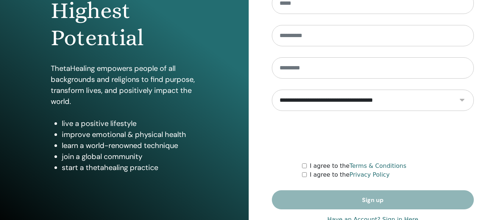
scroll to position [74, 0]
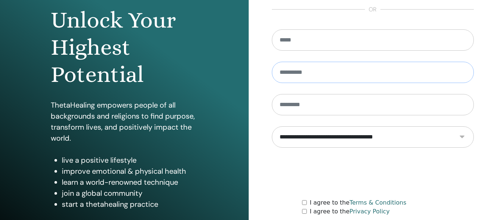
click at [329, 76] on input "text" at bounding box center [373, 72] width 202 height 21
type input "********"
type input "*******"
click at [328, 45] on input "email" at bounding box center [373, 39] width 202 height 21
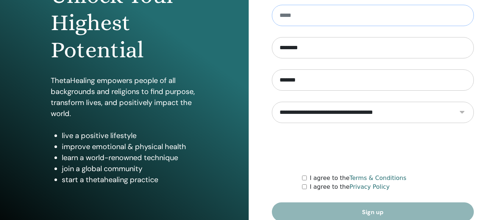
scroll to position [133, 0]
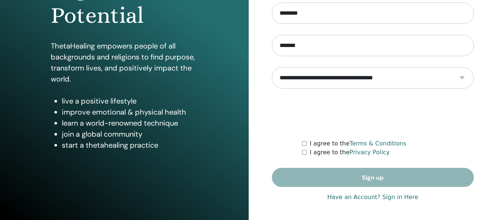
click at [394, 199] on link "Have an Account? Sign in Here" at bounding box center [372, 197] width 91 height 9
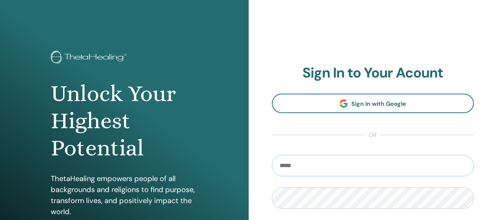
click at [341, 168] on input "email" at bounding box center [373, 165] width 202 height 21
type input "**********"
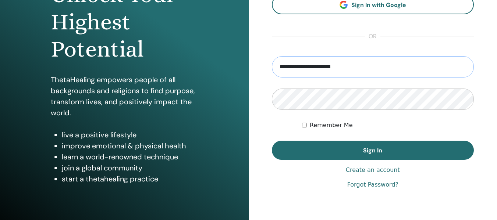
scroll to position [133, 0]
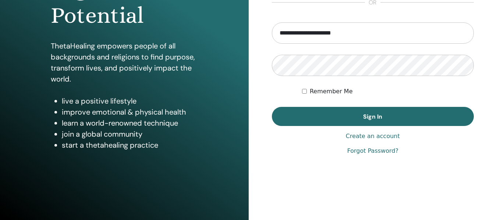
click at [370, 152] on link "Forgot Password?" at bounding box center [372, 151] width 51 height 9
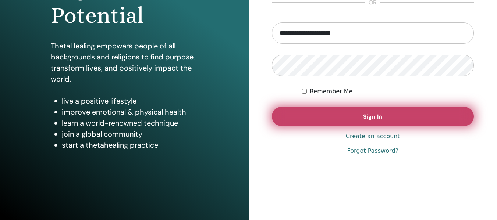
click at [381, 114] on span "Sign In" at bounding box center [372, 117] width 19 height 8
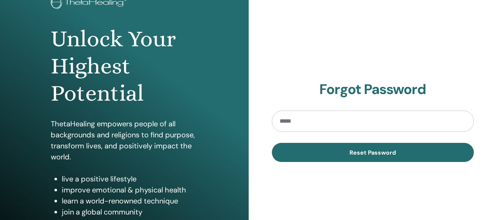
scroll to position [110, 0]
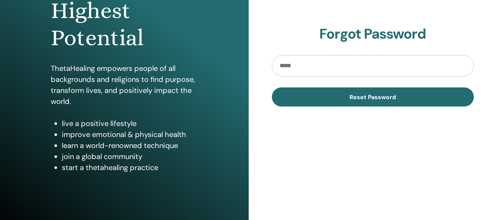
click at [327, 67] on input "email" at bounding box center [373, 65] width 202 height 21
type input "**********"
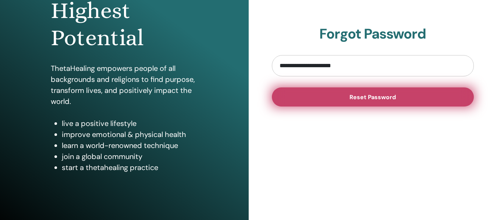
click at [396, 99] on button "Reset Password" at bounding box center [373, 97] width 202 height 19
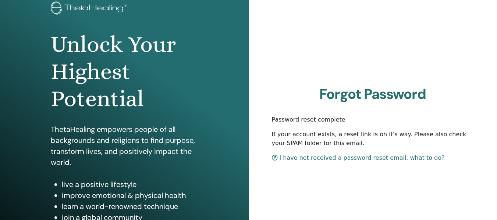
scroll to position [74, 0]
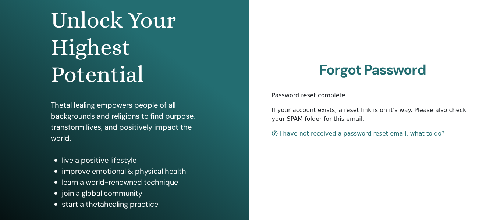
click at [333, 136] on link "I have not received a password reset email, what to do?" at bounding box center [358, 133] width 173 height 7
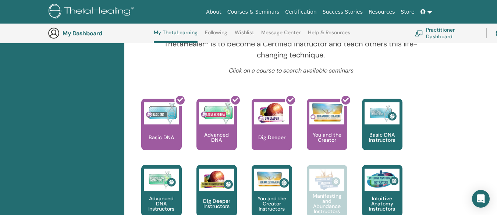
scroll to position [240, 0]
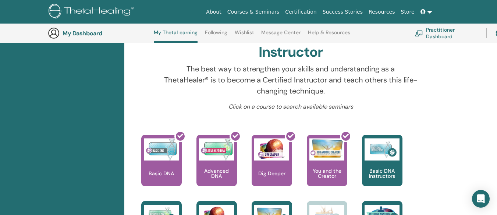
click at [218, 30] on link "Following" at bounding box center [216, 35] width 22 height 12
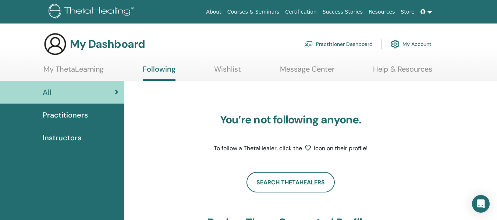
click at [79, 116] on span "Practitioners" at bounding box center [65, 115] width 45 height 11
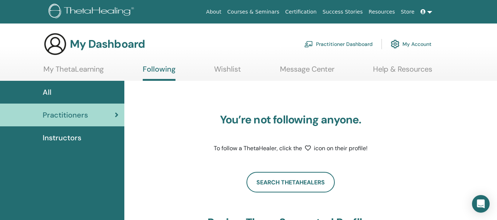
click at [73, 136] on span "Instructors" at bounding box center [62, 137] width 39 height 11
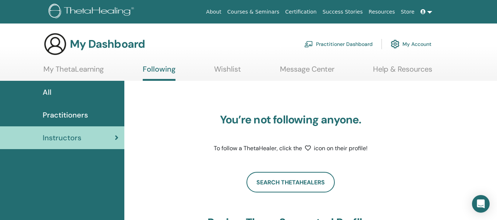
click at [85, 69] on link "My ThetaLearning" at bounding box center [73, 72] width 60 height 14
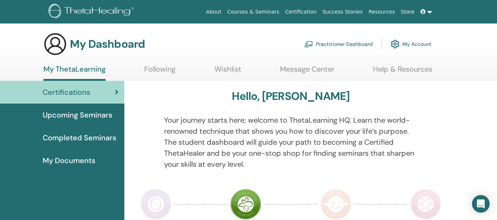
click at [102, 138] on span "Completed Seminars" at bounding box center [80, 137] width 74 height 11
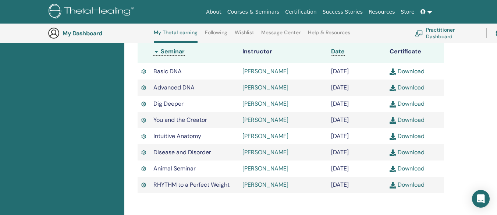
scroll to position [203, 0]
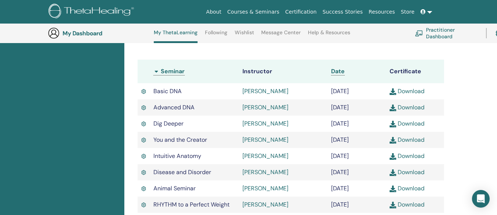
click at [400, 91] on link "Download" at bounding box center [407, 91] width 35 height 8
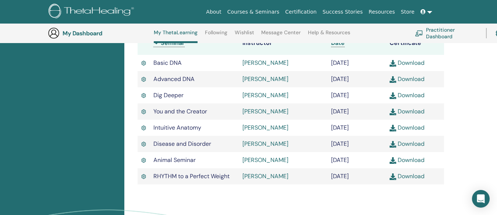
scroll to position [240, 0]
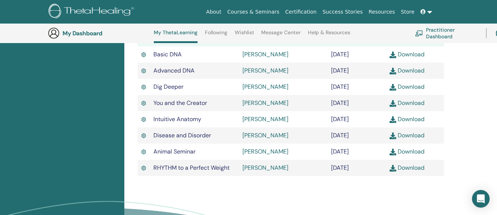
click at [270, 10] on link "Courses & Seminars" at bounding box center [253, 12] width 58 height 14
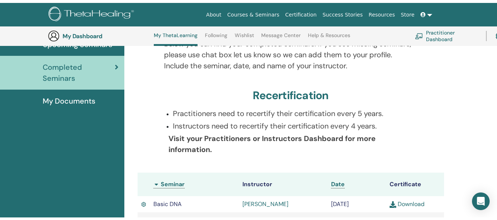
scroll to position [0, 0]
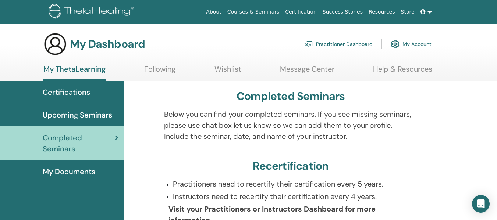
click at [85, 171] on span "My Documents" at bounding box center [69, 171] width 53 height 11
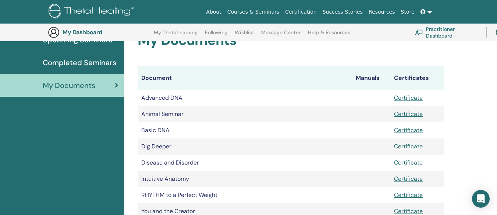
scroll to position [128, 0]
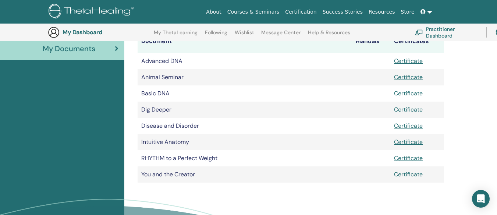
click at [401, 112] on link "Certificate" at bounding box center [408, 110] width 29 height 8
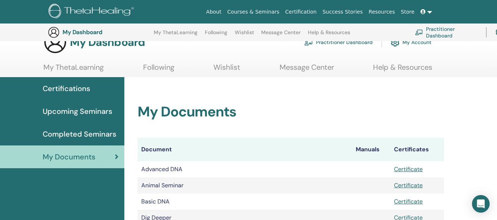
scroll to position [0, 0]
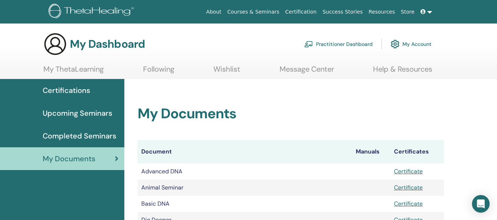
click at [102, 109] on span "Upcoming Seminars" at bounding box center [78, 113] width 70 height 11
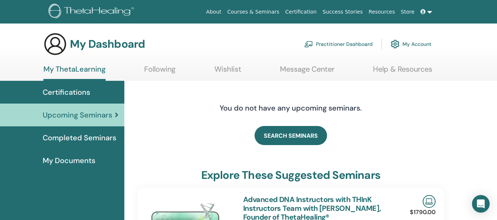
click at [316, 13] on link "Certification" at bounding box center [300, 12] width 37 height 14
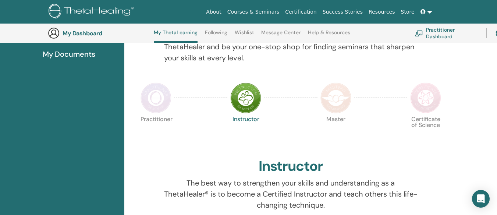
scroll to position [130, 0]
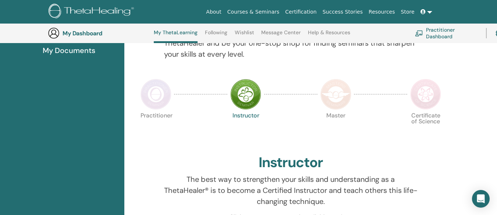
click at [247, 103] on img at bounding box center [245, 94] width 31 height 31
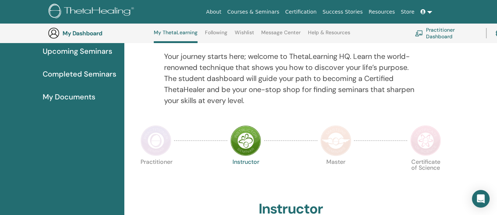
scroll to position [56, 0]
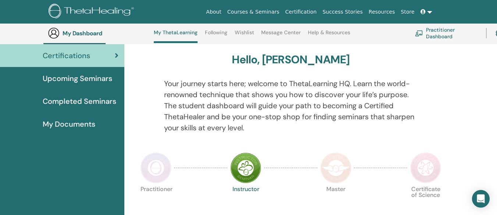
click at [340, 167] on img at bounding box center [335, 167] width 31 height 31
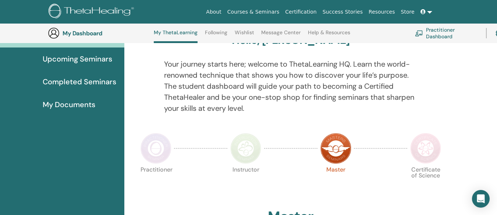
scroll to position [93, 0]
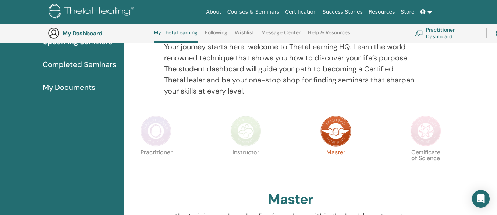
click at [431, 137] on img at bounding box center [425, 131] width 31 height 31
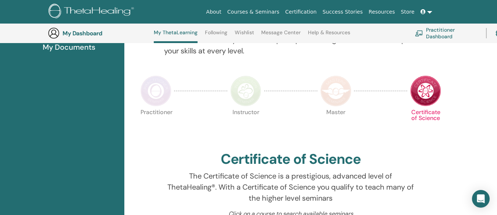
scroll to position [130, 0]
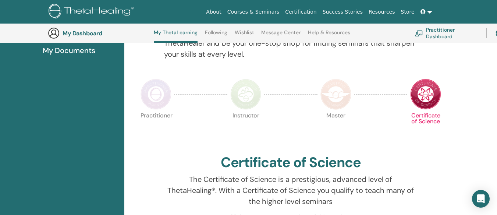
click at [337, 101] on img at bounding box center [335, 94] width 31 height 31
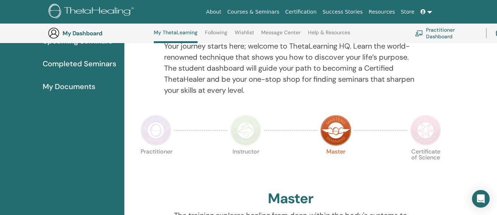
scroll to position [93, 0]
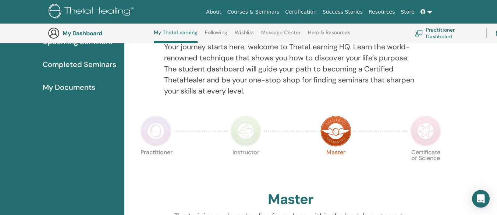
click at [248, 137] on img at bounding box center [245, 131] width 31 height 31
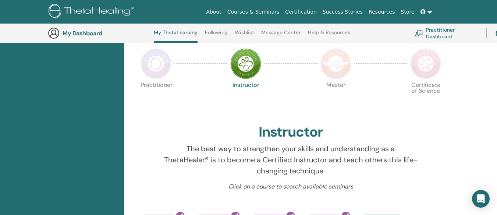
scroll to position [93, 0]
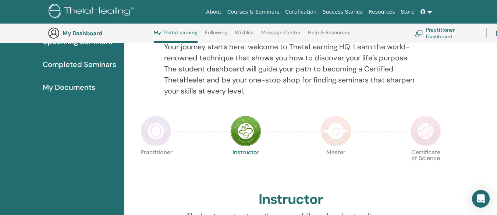
click at [153, 138] on img at bounding box center [156, 131] width 31 height 31
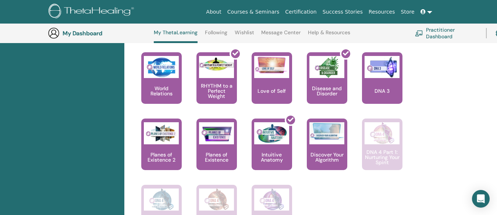
scroll to position [571, 0]
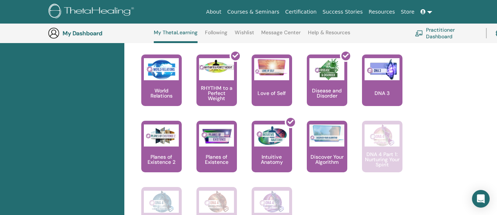
drag, startPoint x: 434, startPoint y: 82, endPoint x: 466, endPoint y: 126, distance: 54.5
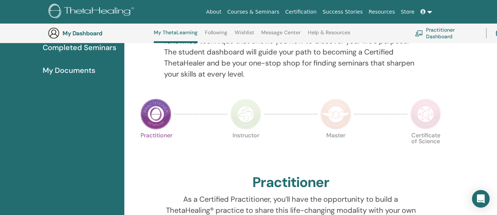
scroll to position [93, 0]
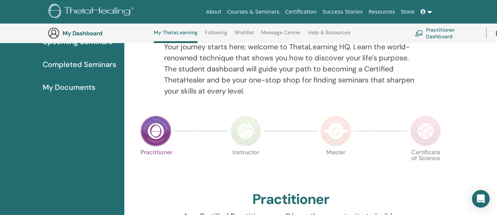
click at [255, 134] on img at bounding box center [245, 131] width 31 height 31
click at [247, 134] on img at bounding box center [245, 131] width 31 height 31
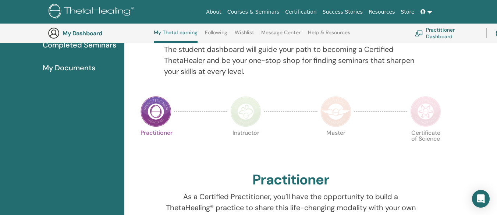
scroll to position [130, 0]
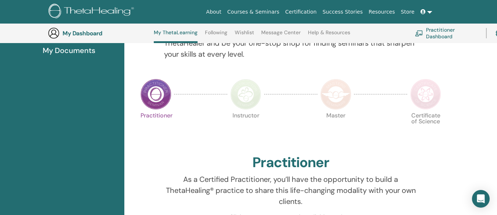
click at [247, 93] on img at bounding box center [245, 94] width 31 height 31
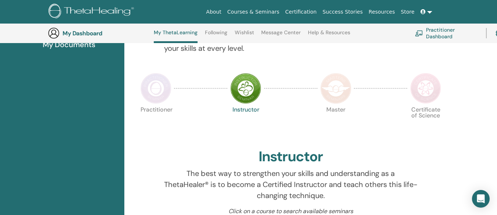
scroll to position [130, 0]
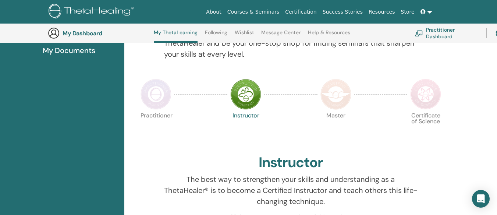
click at [336, 99] on img at bounding box center [335, 94] width 31 height 31
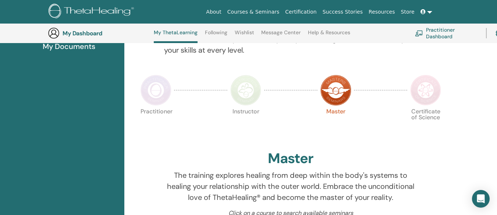
scroll to position [130, 0]
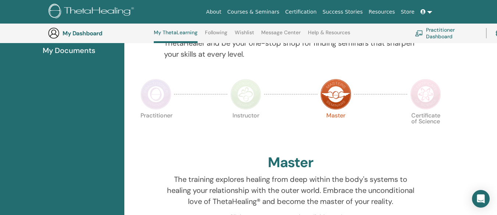
click at [425, 97] on img at bounding box center [425, 94] width 31 height 31
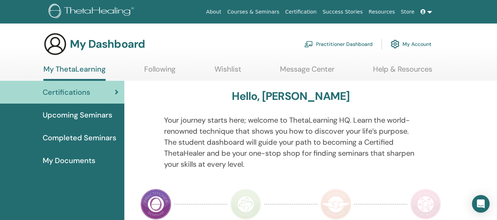
click at [411, 42] on link "My Account" at bounding box center [411, 44] width 41 height 16
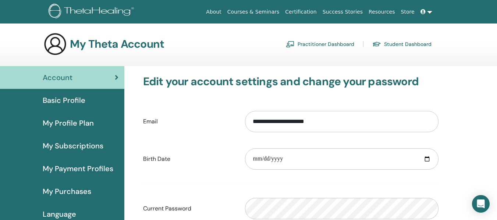
click at [407, 12] on link "Store" at bounding box center [407, 12] width 19 height 14
